Goal: Task Accomplishment & Management: Use online tool/utility

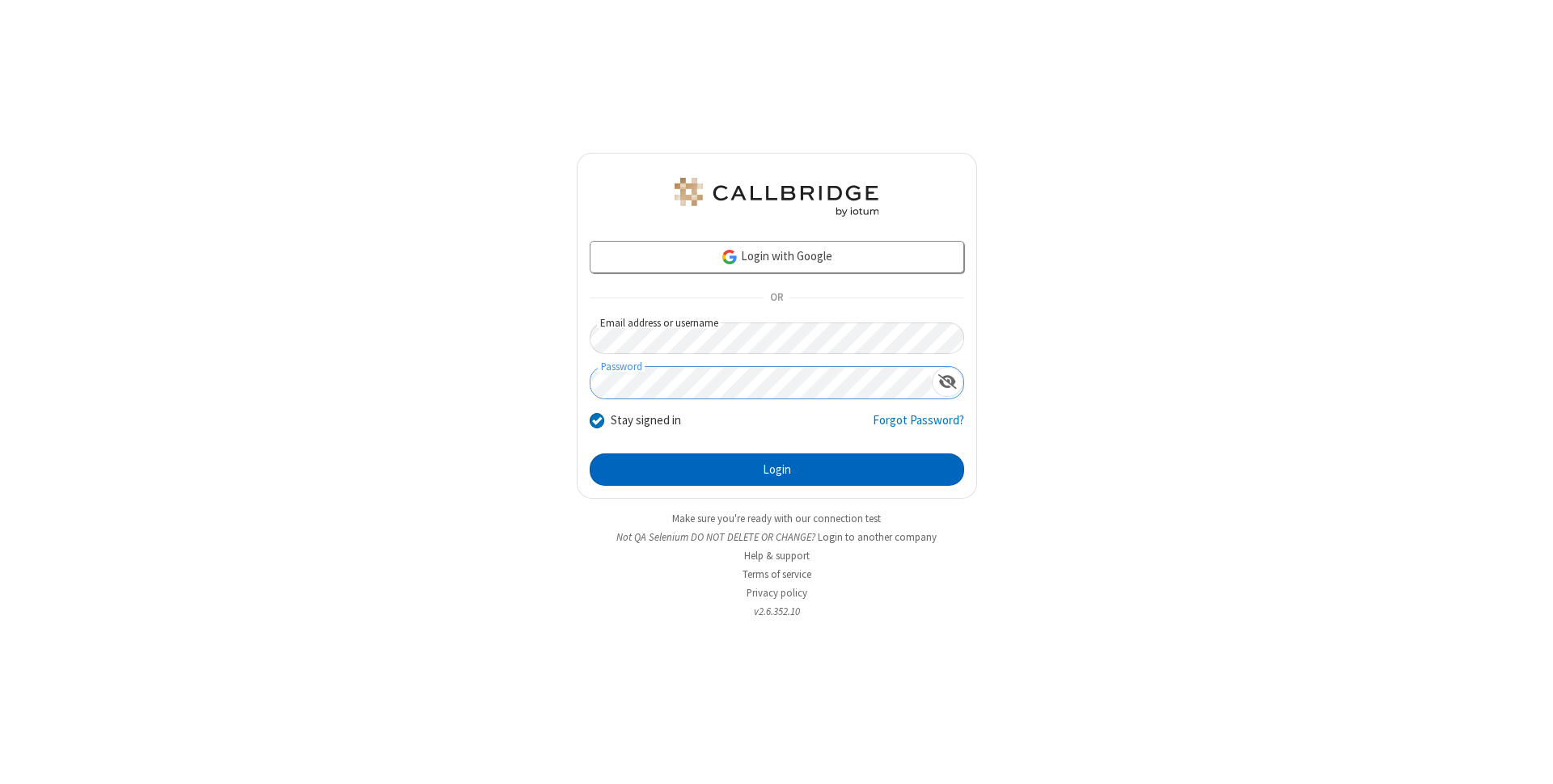
click at [776, 470] on button "Login" at bounding box center [776, 470] width 374 height 32
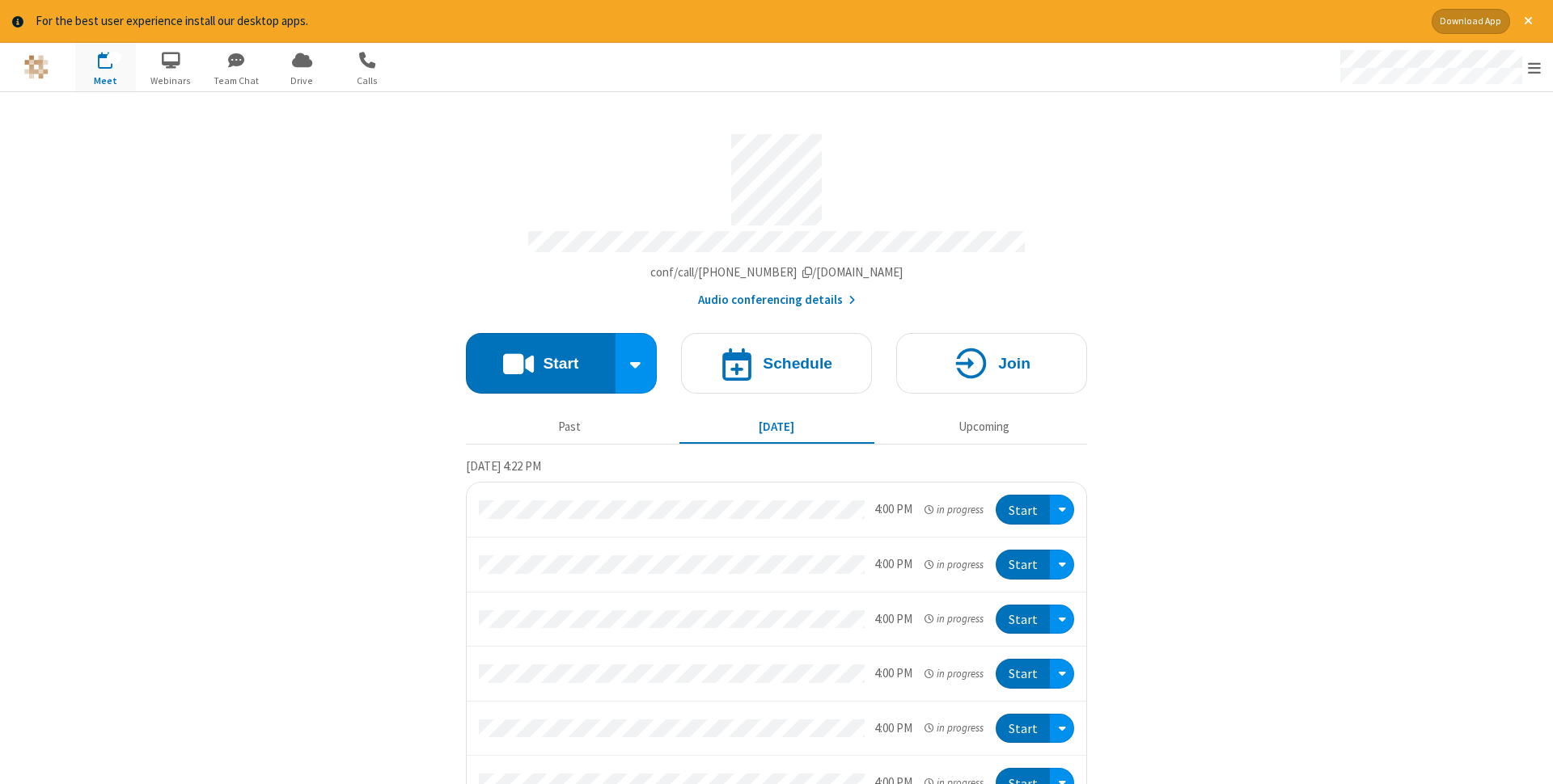
click at [540, 358] on button "Start" at bounding box center [540, 364] width 150 height 61
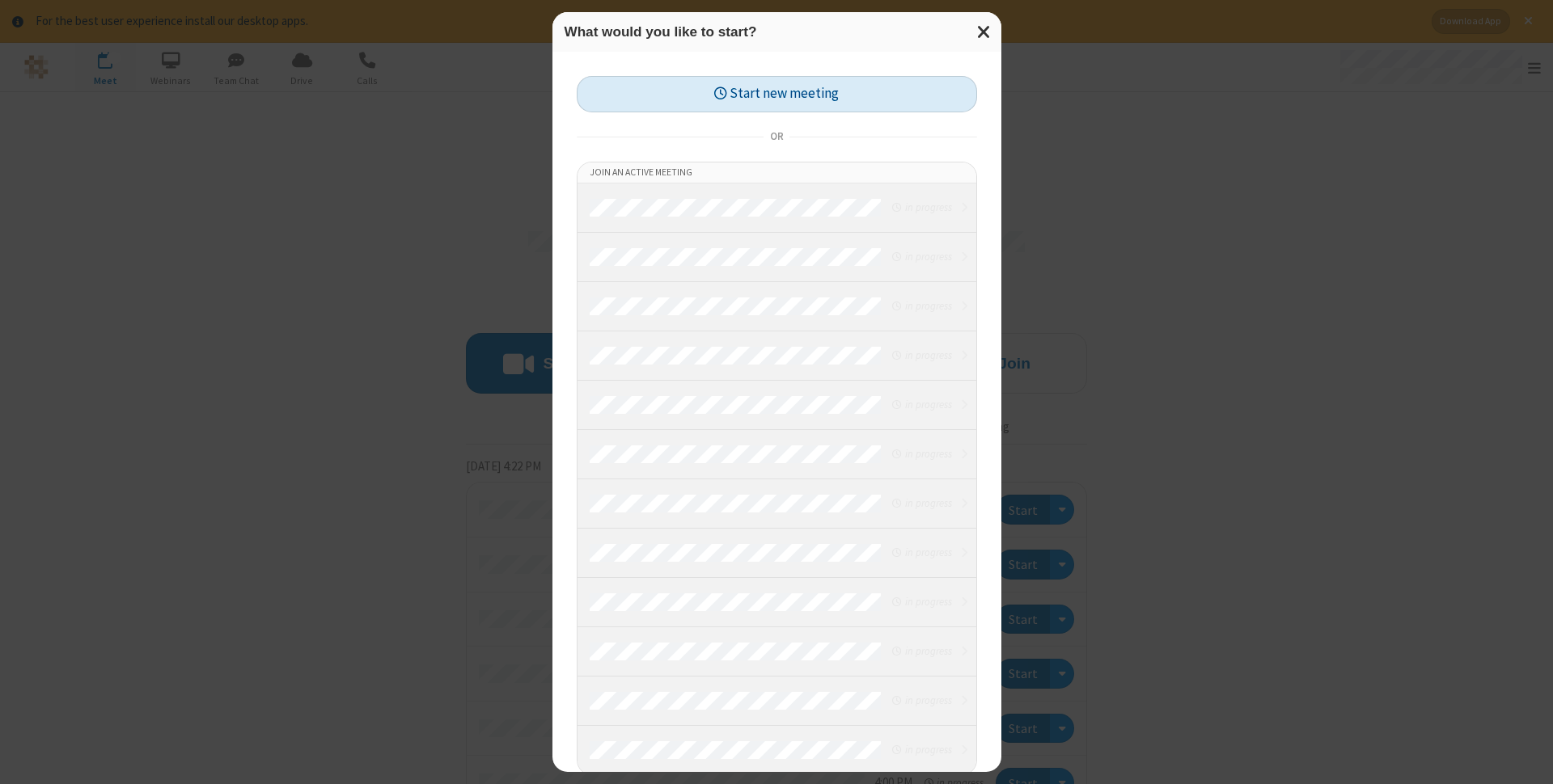
click at [776, 93] on button "Start new meeting" at bounding box center [776, 94] width 400 height 36
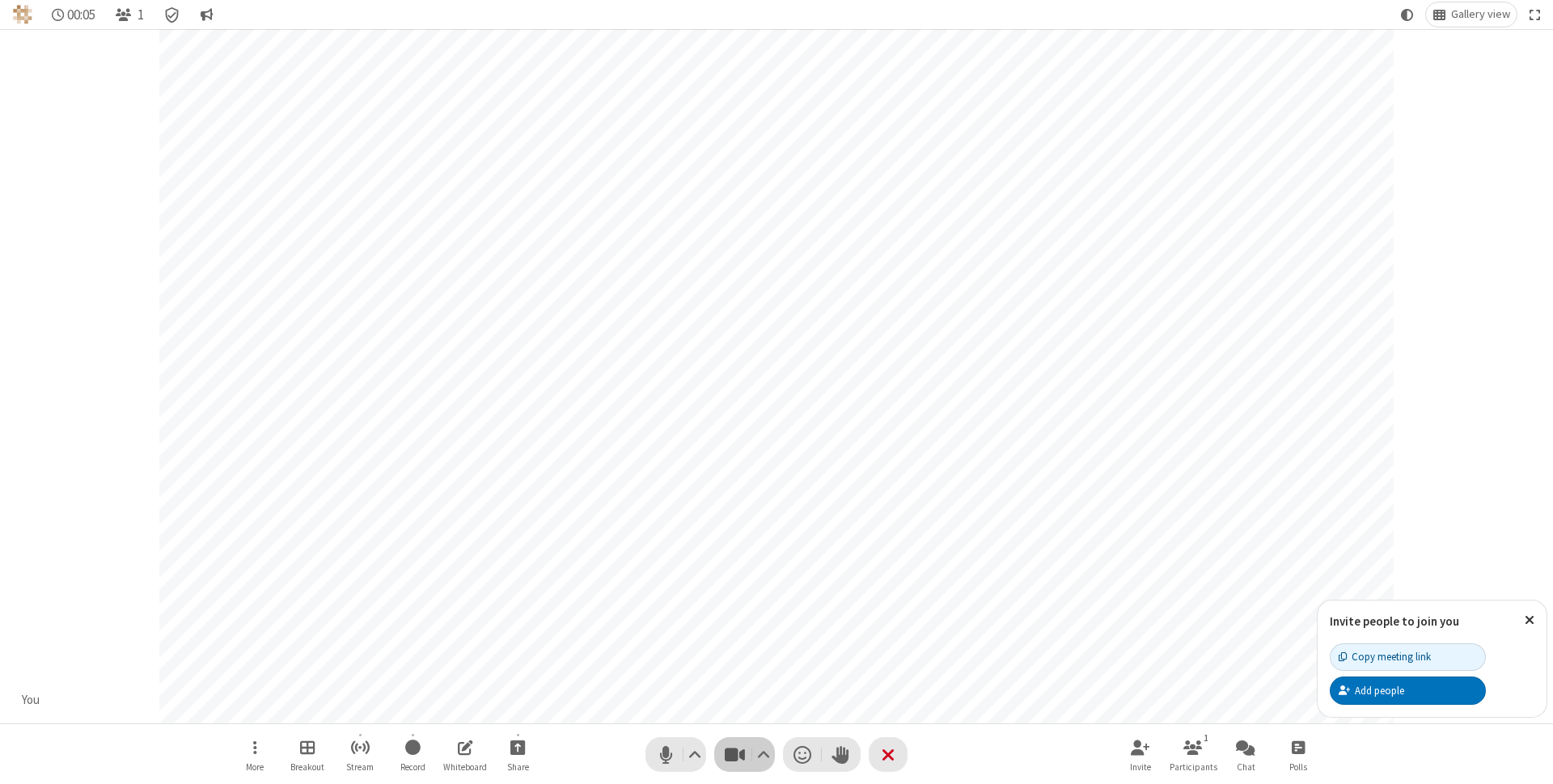
click at [735, 754] on span "Stop video (⌘+Shift+V)" at bounding box center [734, 754] width 24 height 24
click at [735, 754] on span "Start video (⌘+Shift+V)" at bounding box center [734, 754] width 24 height 24
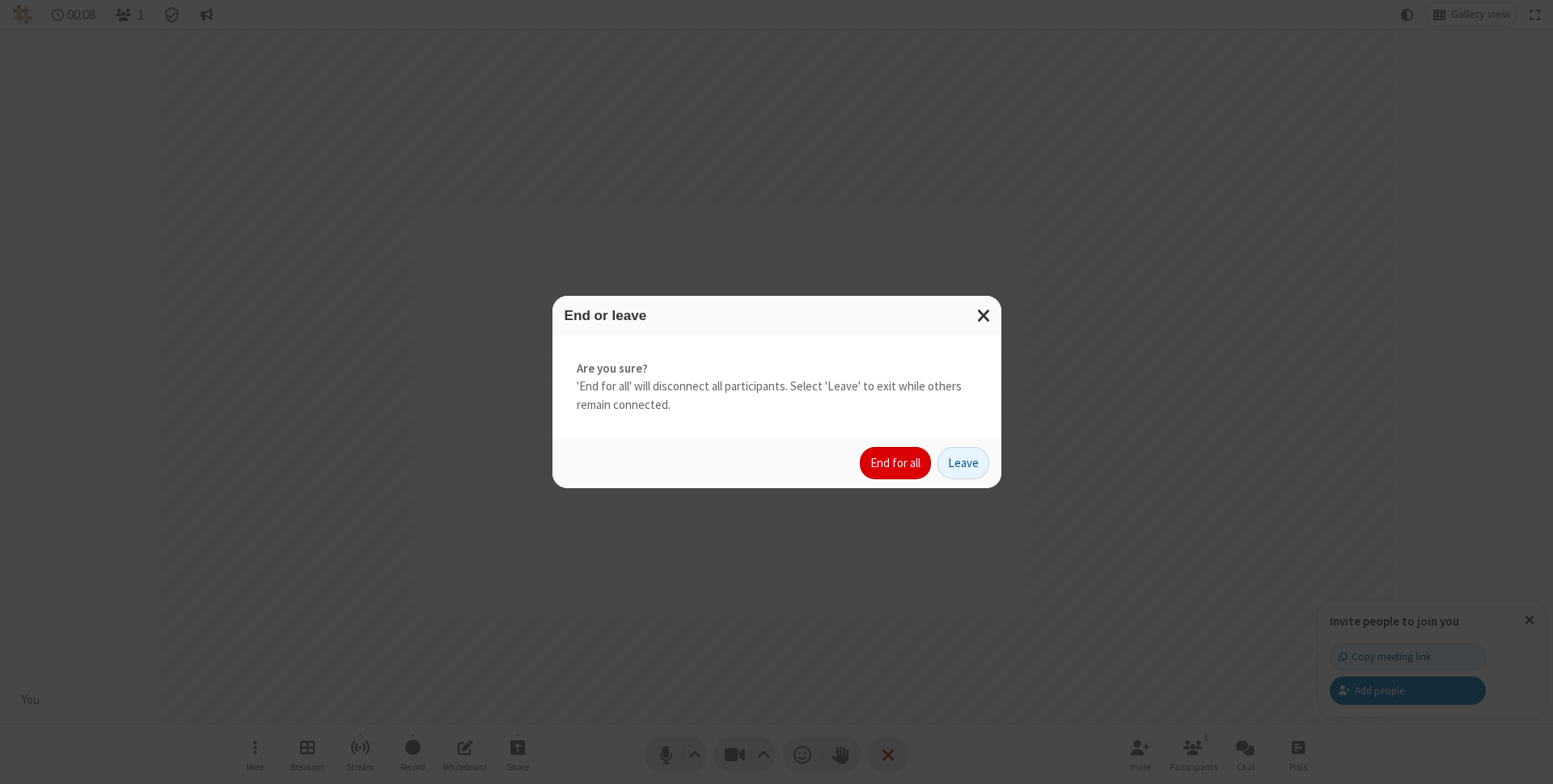
click at [896, 463] on button "End for all" at bounding box center [895, 463] width 71 height 32
